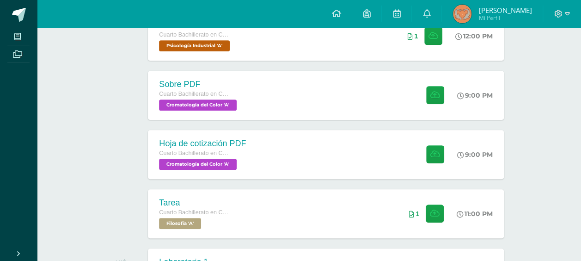
scroll to position [231, 0]
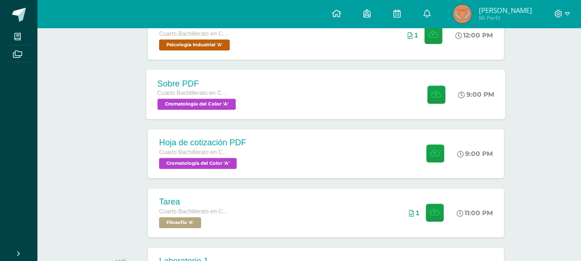
click at [424, 100] on span at bounding box center [434, 94] width 23 height 18
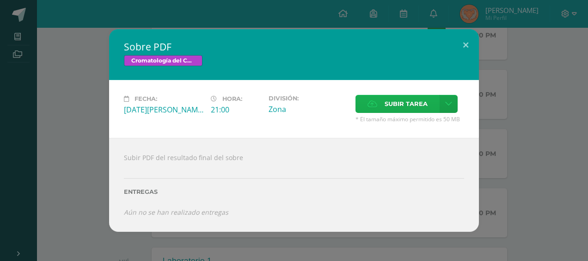
click at [380, 100] on label "Subir tarea" at bounding box center [398, 104] width 84 height 18
click at [0, 0] on input "Subir tarea" at bounding box center [0, 0] width 0 height 0
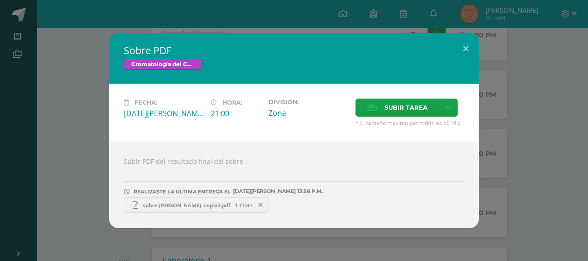
click at [531, 144] on div "Sobre PDF Cromatología del Color Fecha: [DATE][PERSON_NAME] Hora: 21:00 Divisió…" at bounding box center [294, 130] width 581 height 195
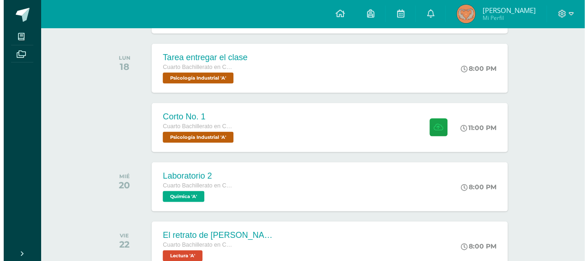
scroll to position [803, 0]
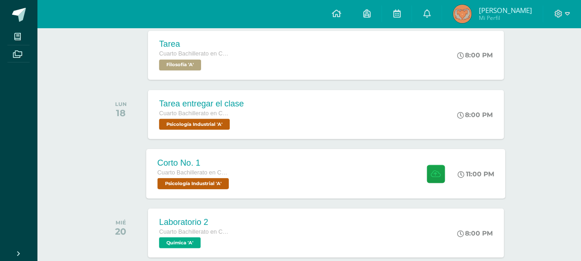
click at [392, 155] on div "Corto No. 1 Cuarto Bachillerato en CCLL en Diseño Grafico Psicología Industrial…" at bounding box center [326, 172] width 359 height 49
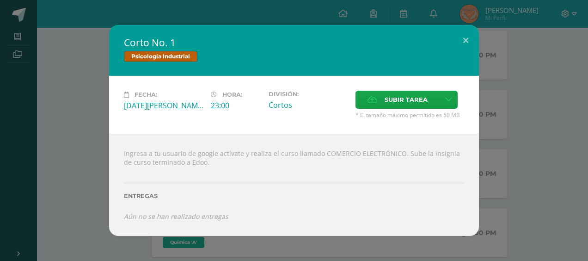
click at [481, 159] on div "Corto No. 1 Psicología Industrial Fecha: [DATE][PERSON_NAME] Hora: 23:00 Divisi…" at bounding box center [294, 130] width 581 height 211
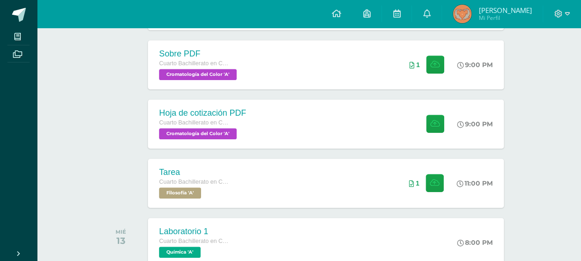
scroll to position [202, 0]
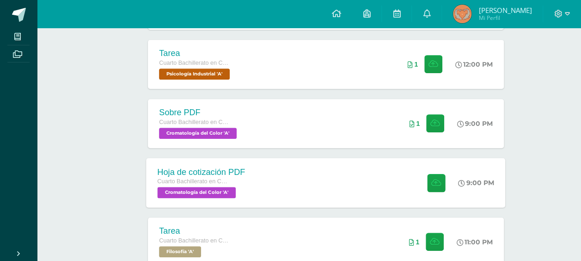
click at [364, 183] on div "Hoja de cotización PDF Cuarto Bachillerato en CCLL en Diseño Grafico Cromatolog…" at bounding box center [326, 182] width 359 height 49
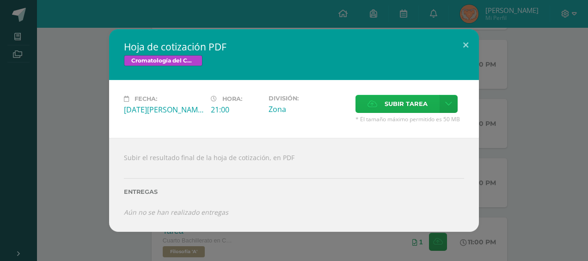
click at [385, 107] on span "Subir tarea" at bounding box center [406, 103] width 43 height 17
click at [0, 0] on input "Subir tarea" at bounding box center [0, 0] width 0 height 0
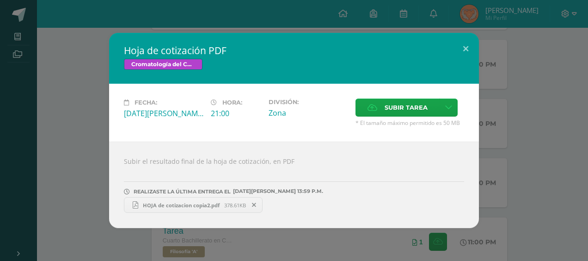
click at [512, 176] on div "Hoja de cotización PDF Cromatología del Color Fecha: [DATE][PERSON_NAME] Hora: …" at bounding box center [294, 130] width 581 height 195
